Goal: Find specific page/section: Find specific page/section

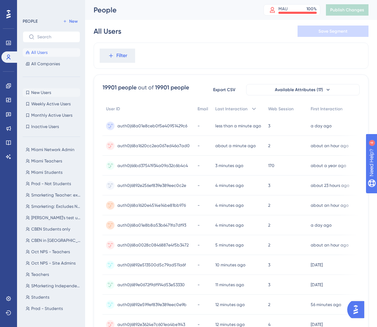
click at [32, 92] on span "New Users" at bounding box center [41, 93] width 20 height 6
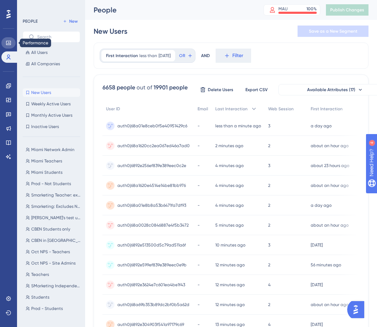
click at [9, 43] on icon at bounding box center [8, 43] width 5 height 4
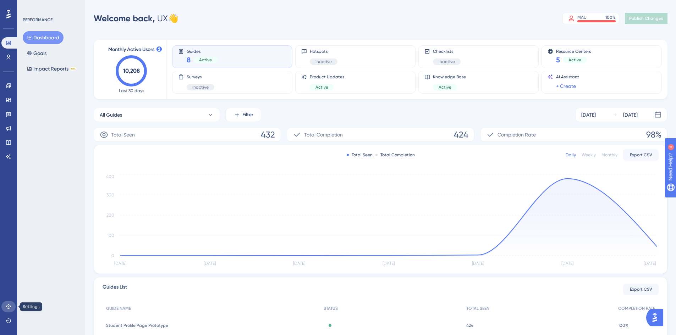
click at [9, 307] on icon at bounding box center [8, 307] width 5 height 5
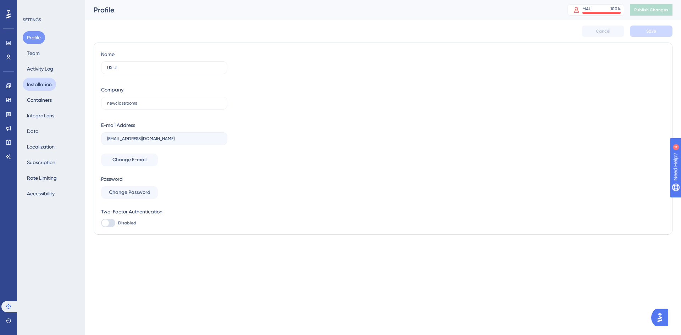
click at [48, 83] on button "Installation" at bounding box center [39, 84] width 33 height 13
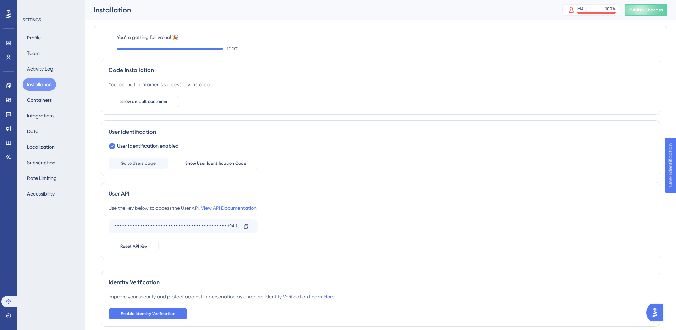
click at [382, 231] on div "Use the key below to access the User API. View API Documentation ••••••••••••••…" at bounding box center [381, 228] width 544 height 48
